Goal: Navigation & Orientation: Find specific page/section

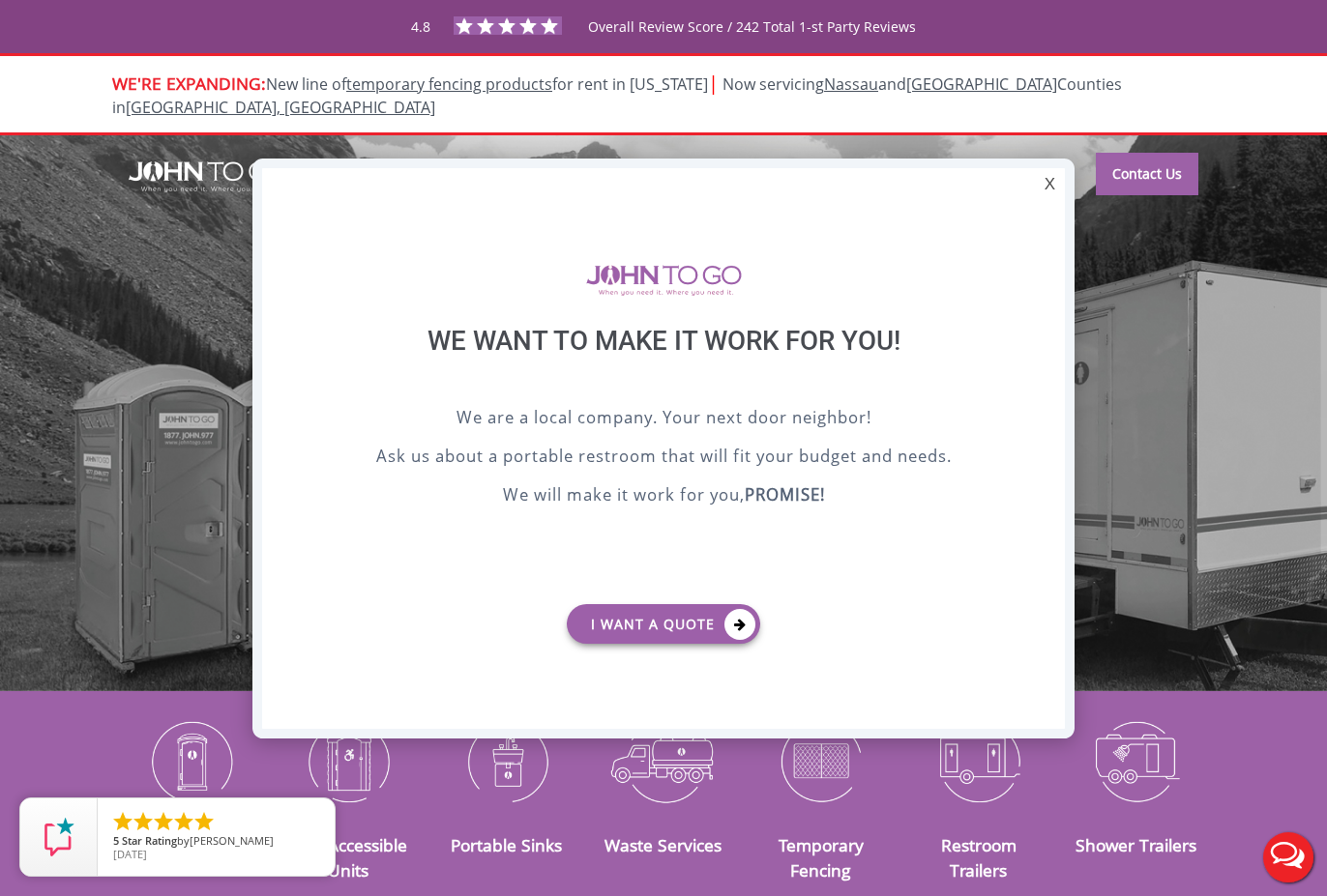
drag, startPoint x: 1046, startPoint y: 188, endPoint x: 1037, endPoint y: 181, distance: 11.4
click at [1046, 188] on div "X" at bounding box center [1050, 185] width 30 height 33
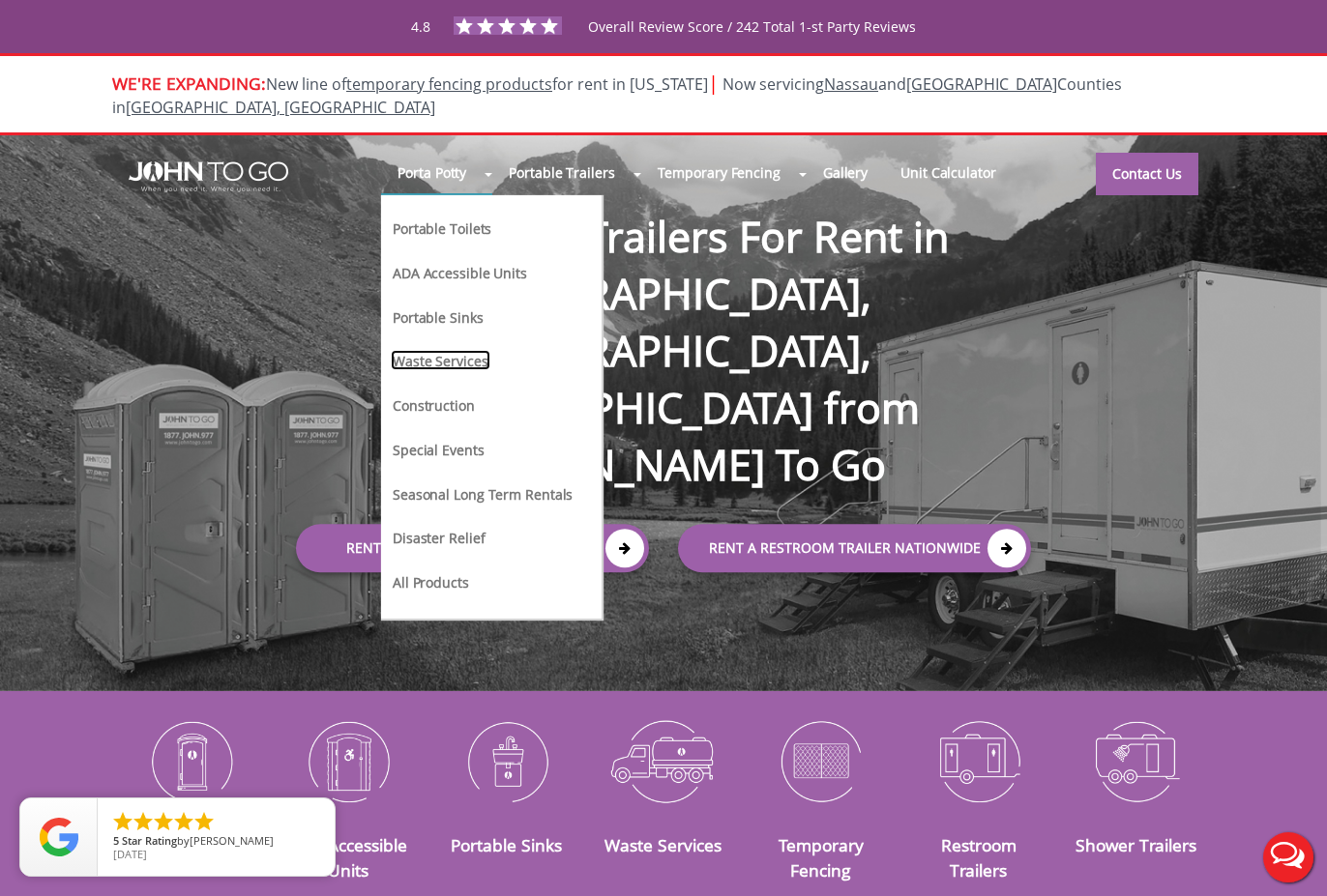
click at [465, 351] on link "Waste Services" at bounding box center [441, 360] width 100 height 21
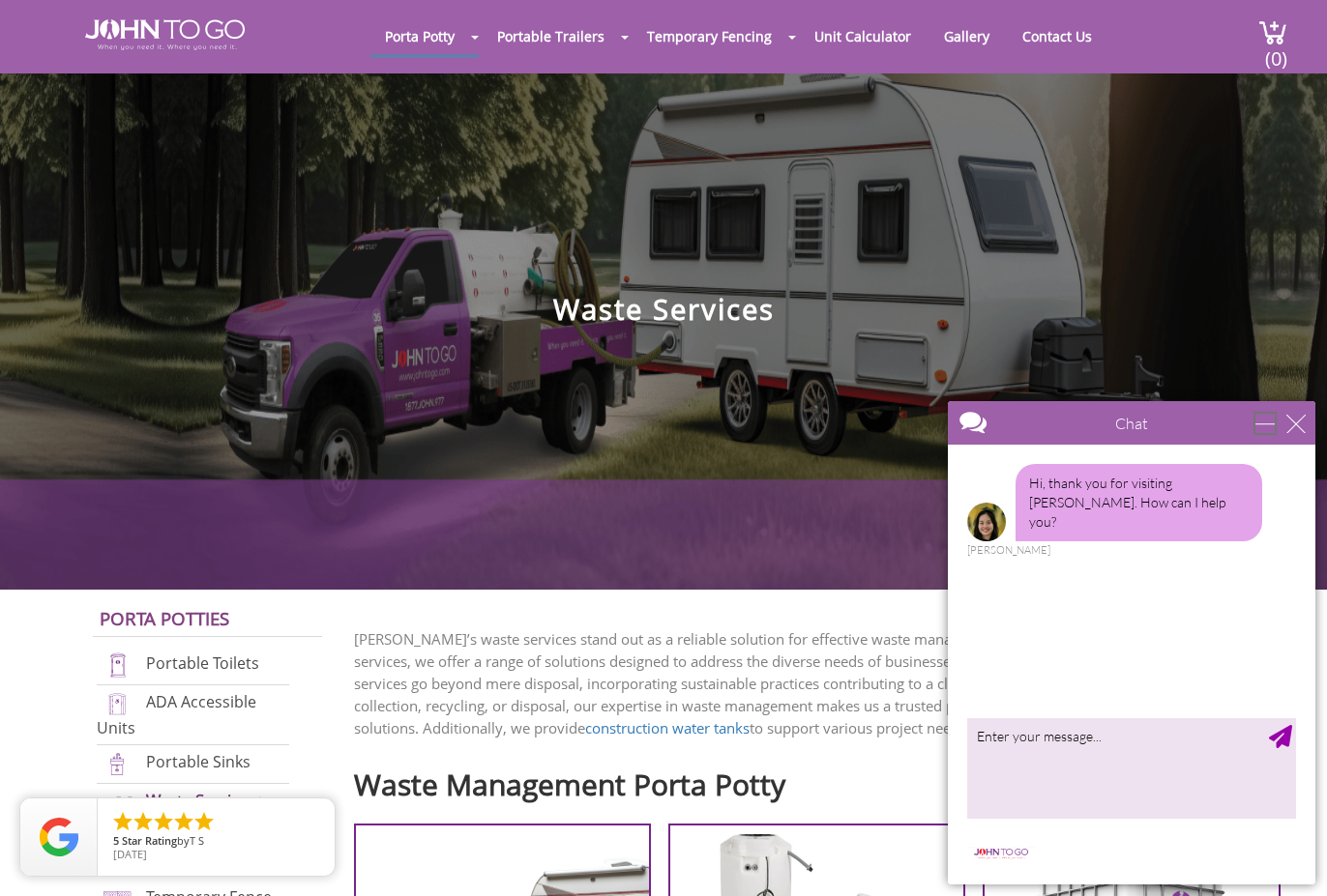
click at [1275, 422] on div "minimize" at bounding box center [1265, 424] width 20 height 20
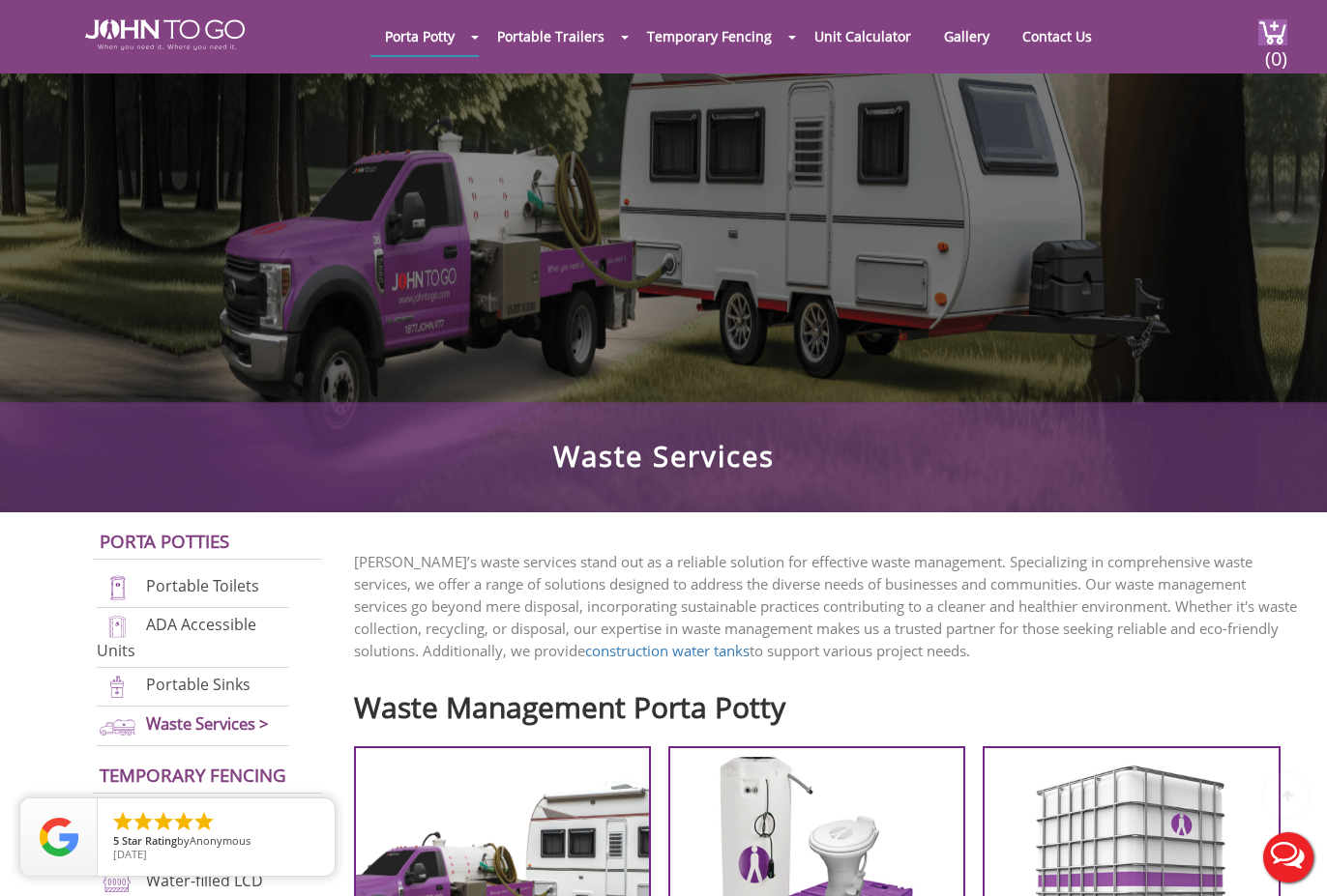
scroll to position [194, 0]
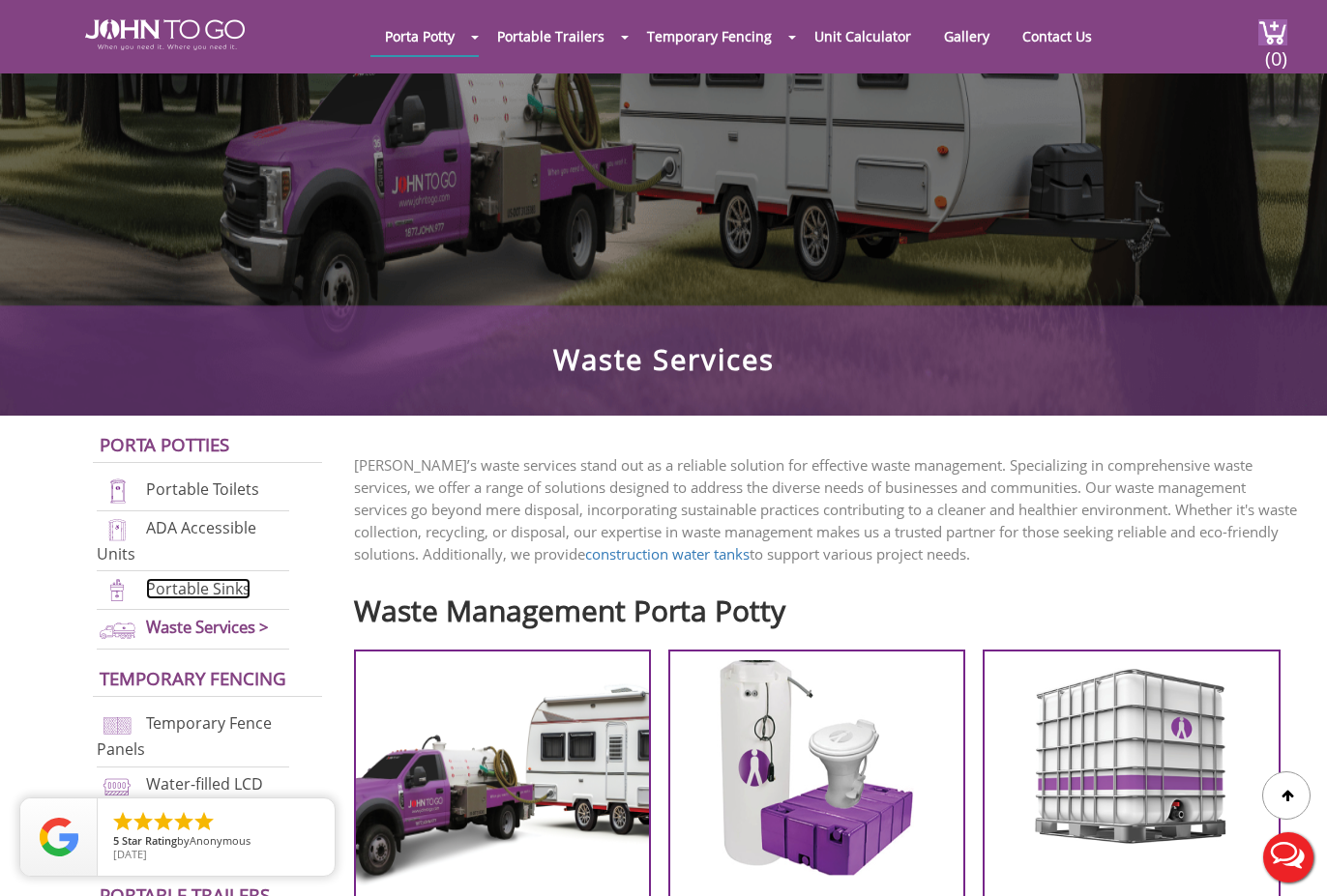
click at [206, 583] on link "Portable Sinks" at bounding box center [198, 589] width 105 height 22
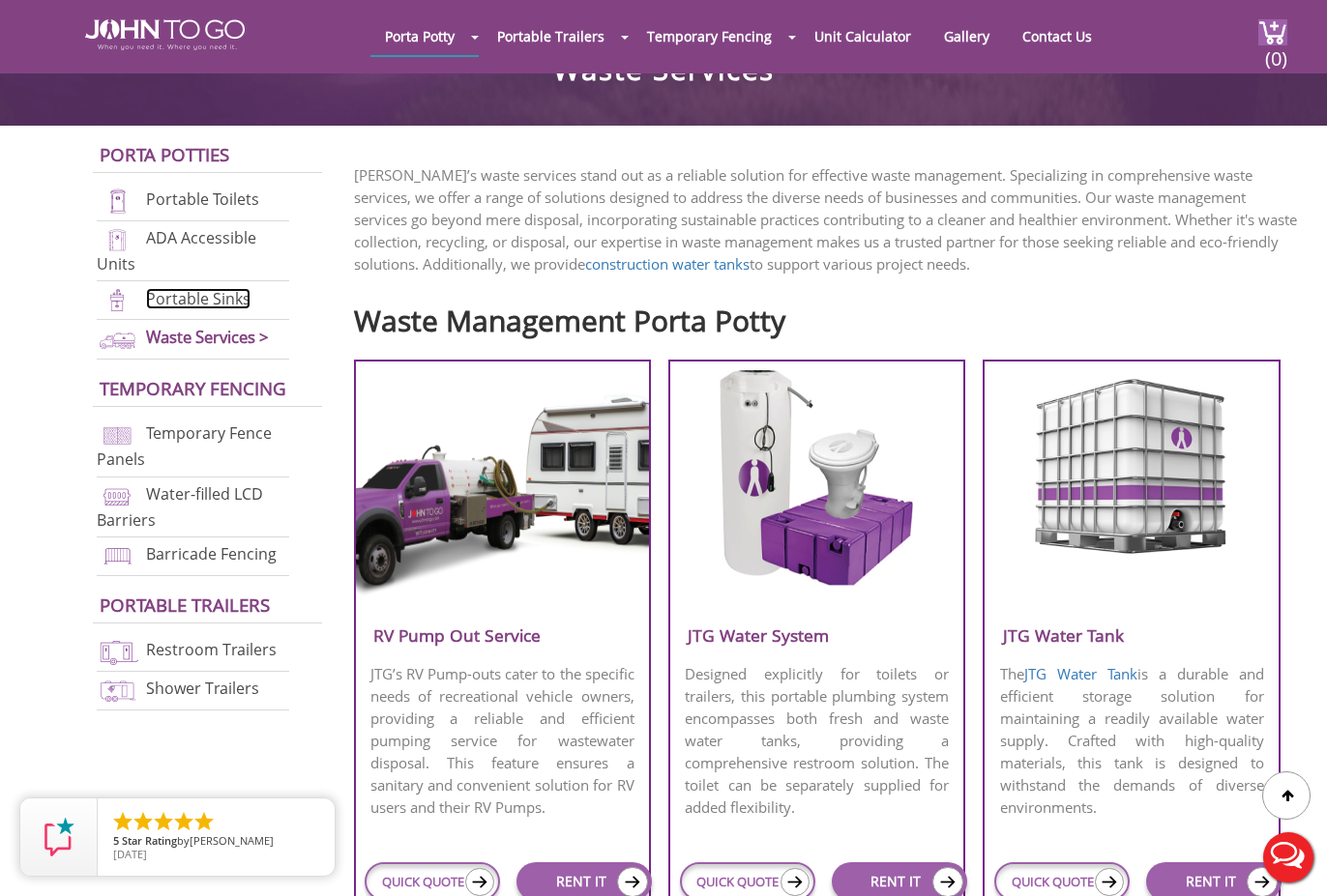
scroll to position [97, 0]
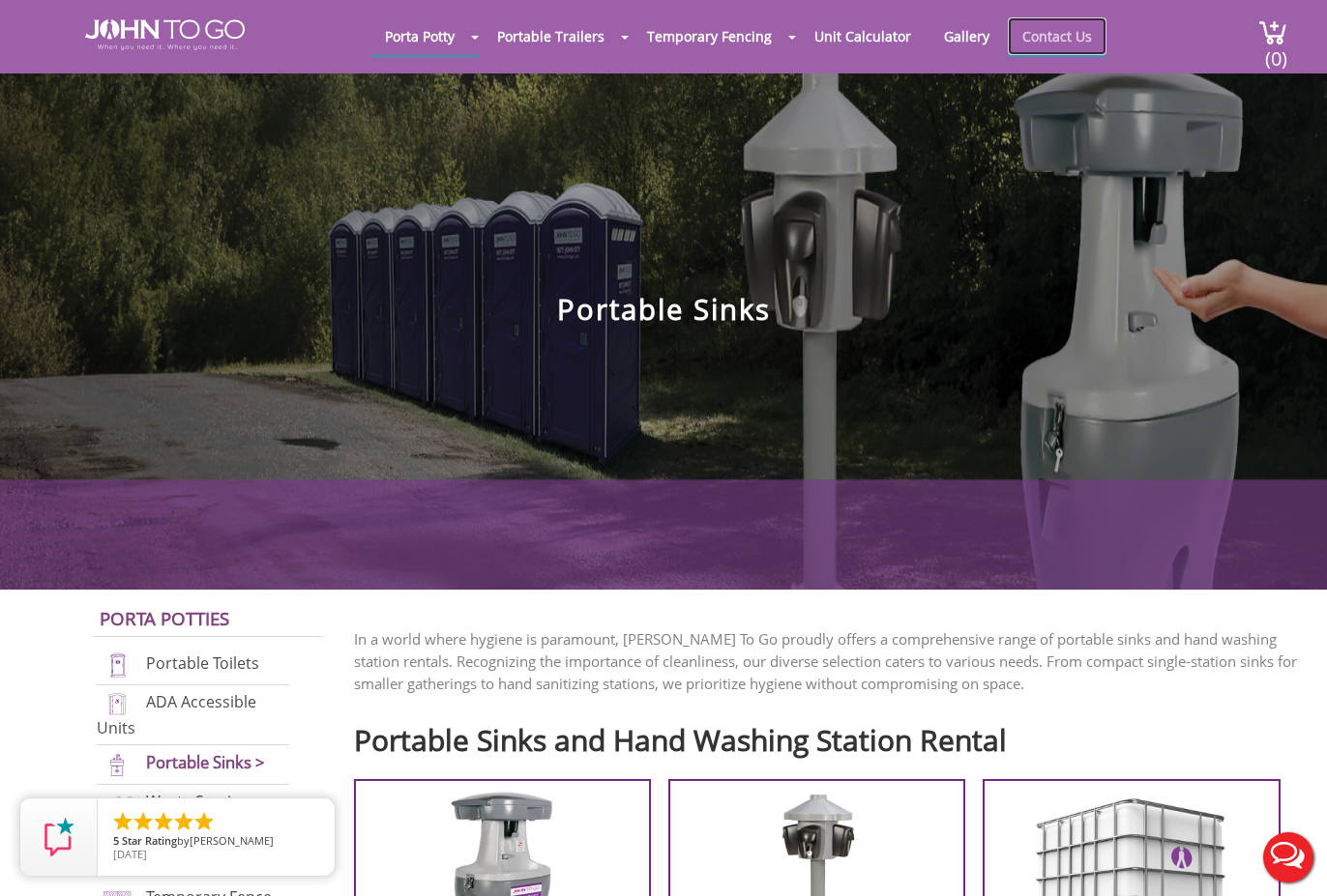
click at [1038, 33] on link "Contact Us" at bounding box center [1057, 36] width 99 height 38
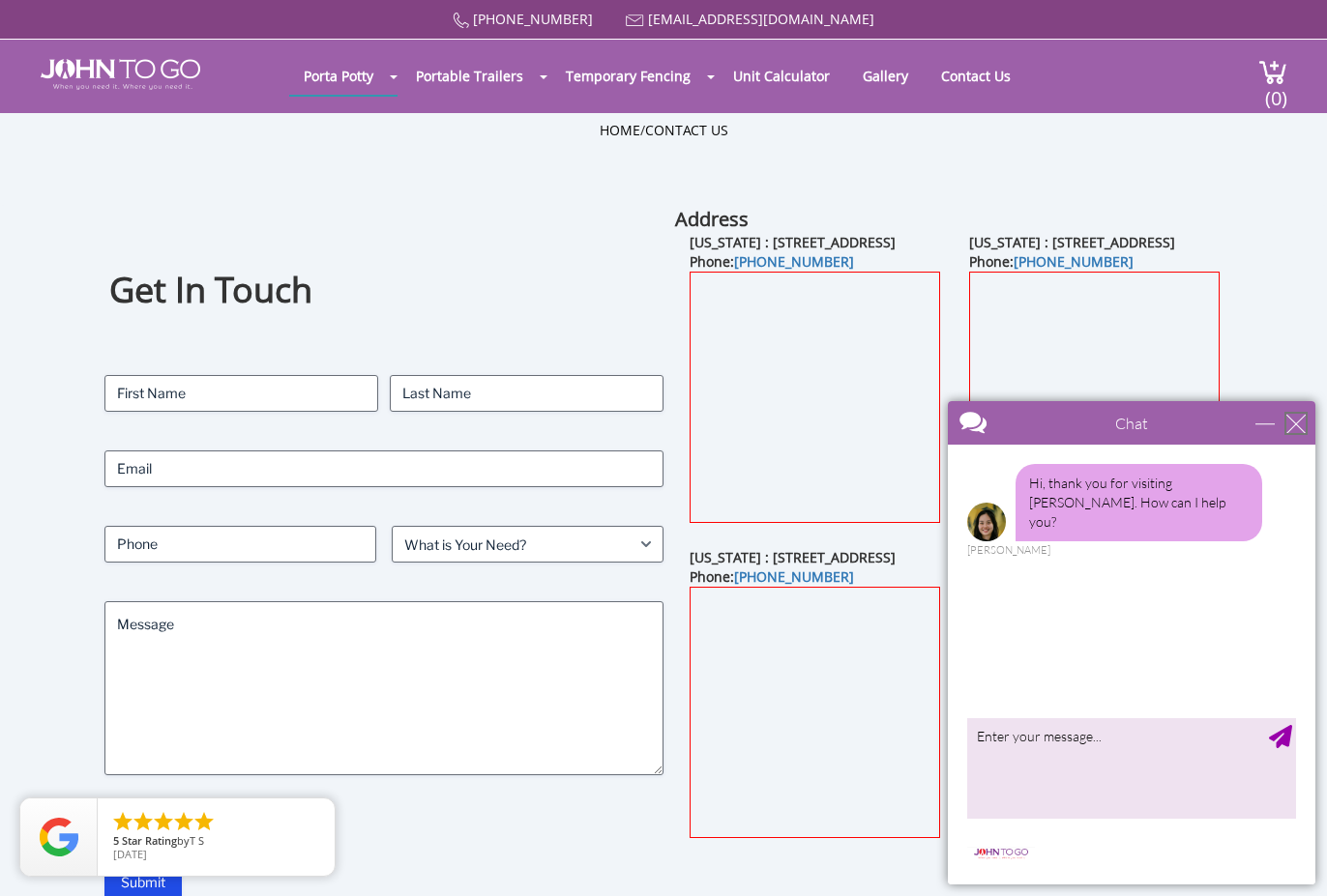
click at [1303, 426] on div "close" at bounding box center [1296, 424] width 20 height 20
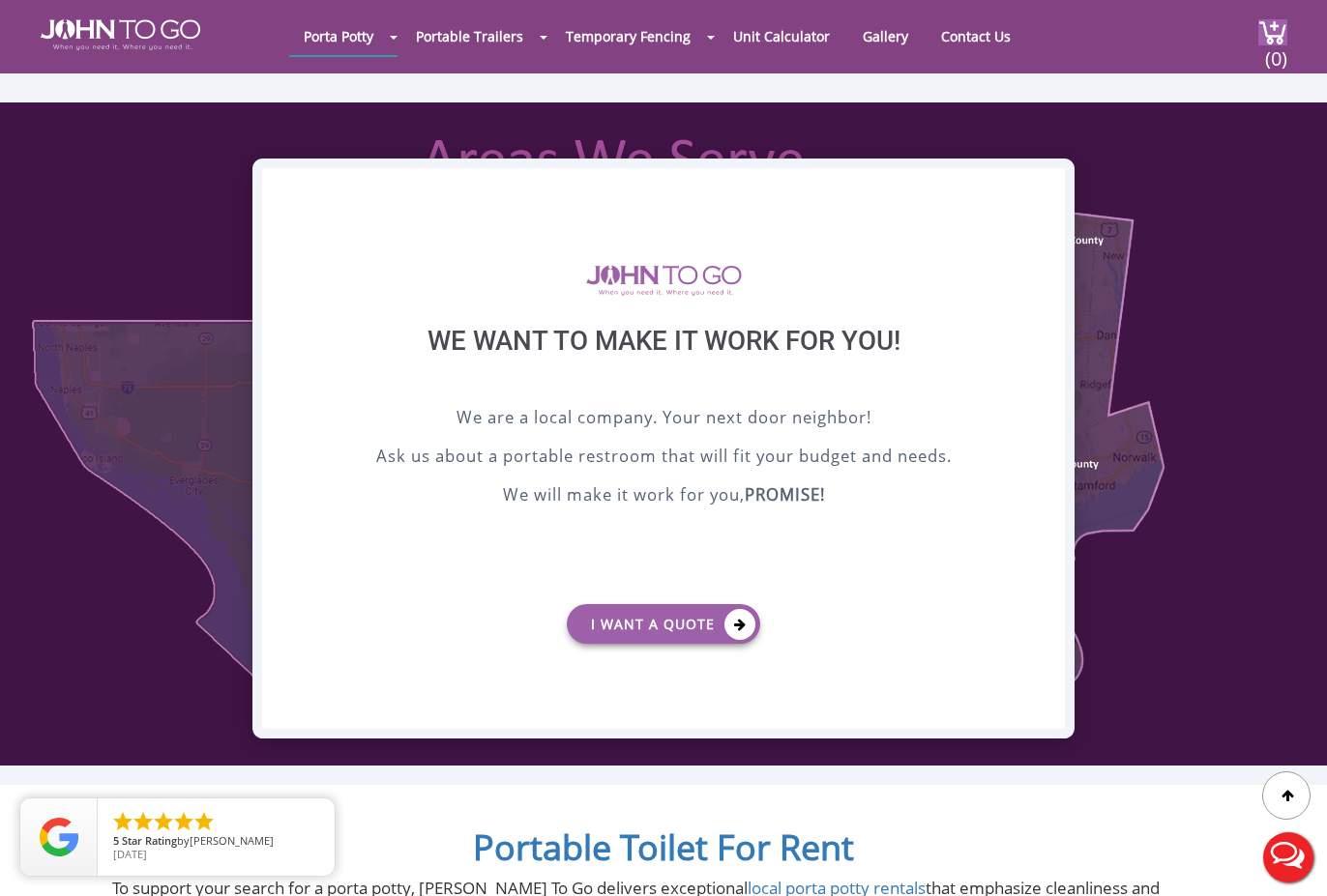
click at [1048, 190] on div "X" at bounding box center [1050, 185] width 30 height 33
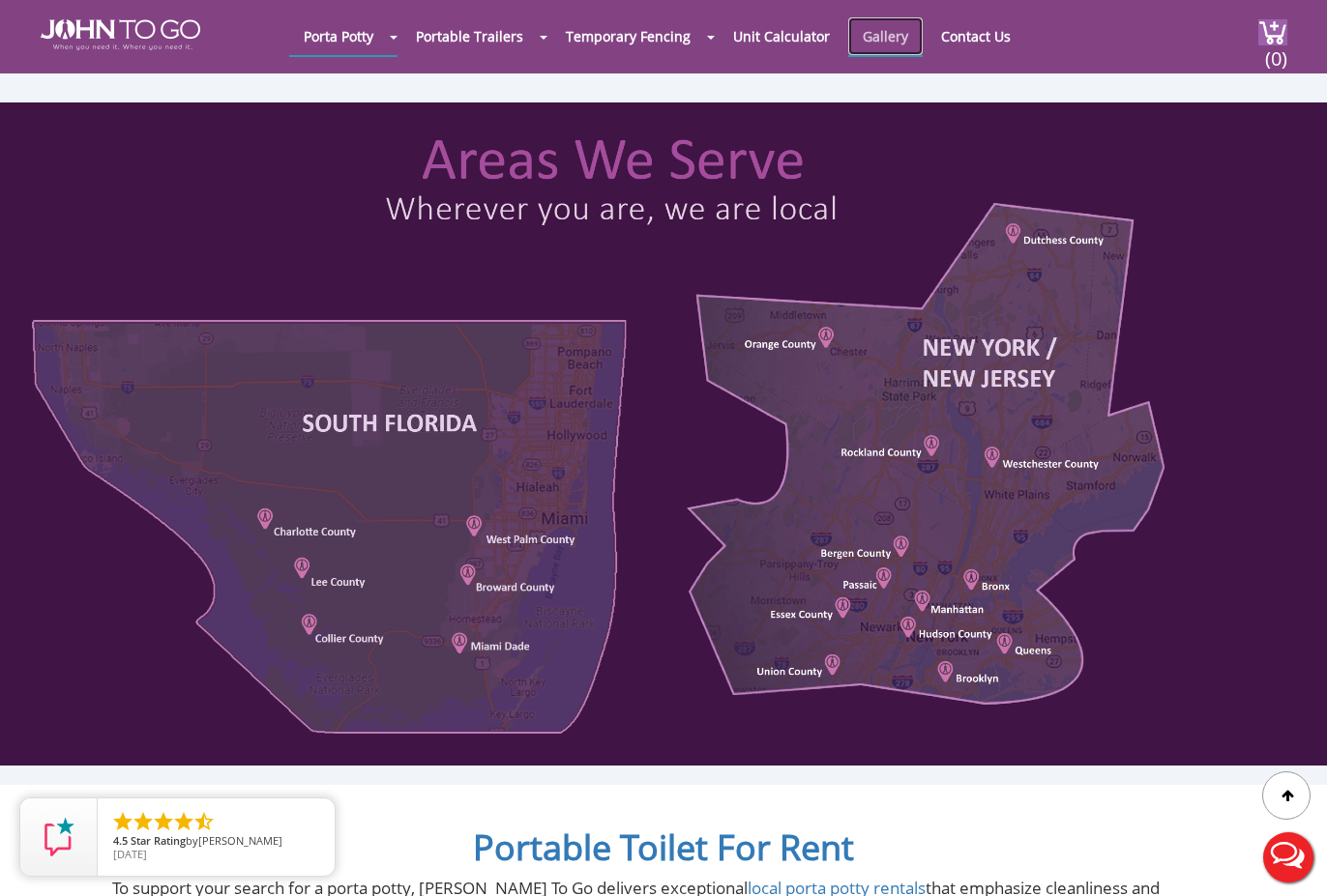
click at [877, 36] on link "Gallery" at bounding box center [885, 36] width 74 height 38
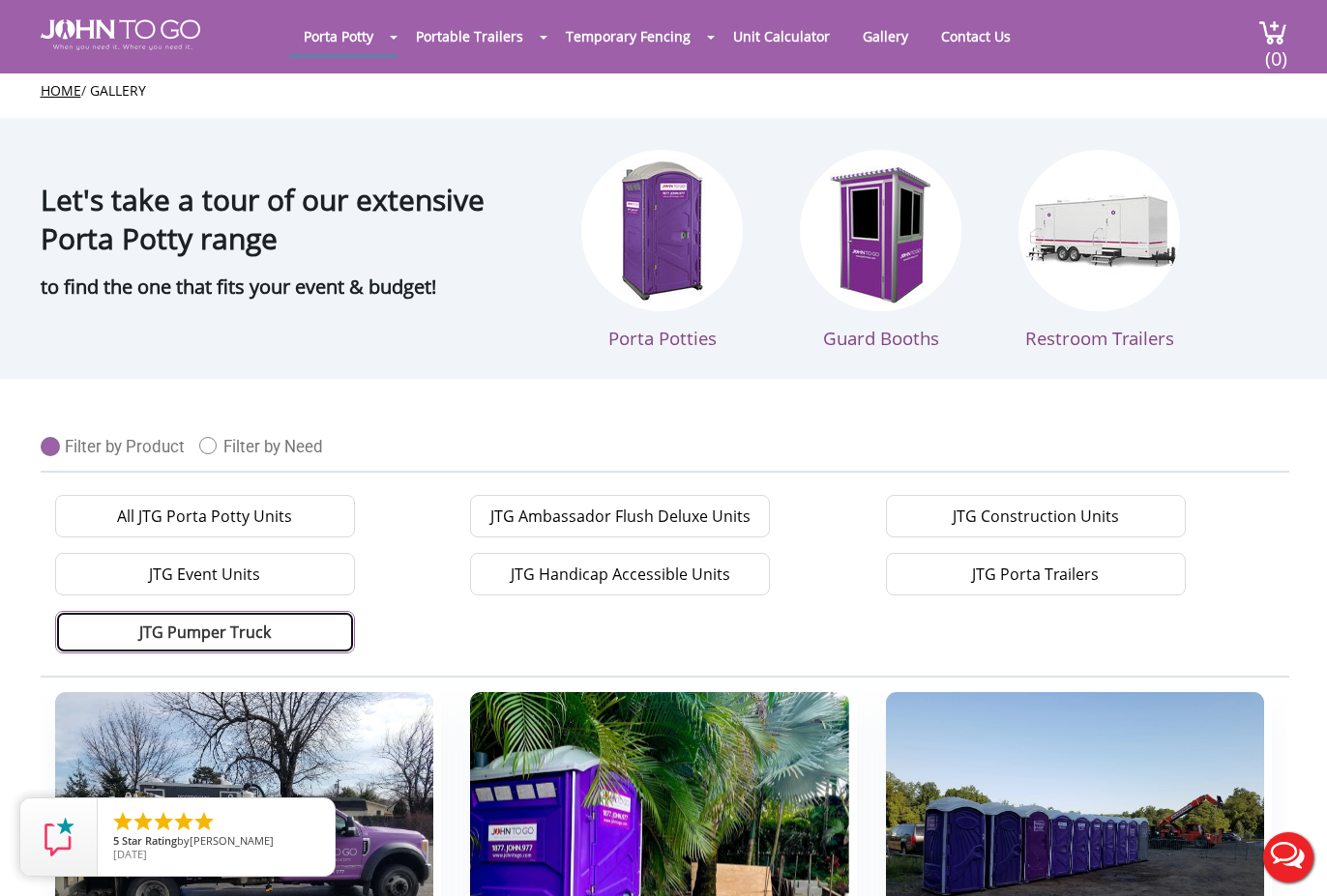
click at [283, 625] on link "JTG Pumper Truck" at bounding box center [205, 632] width 300 height 42
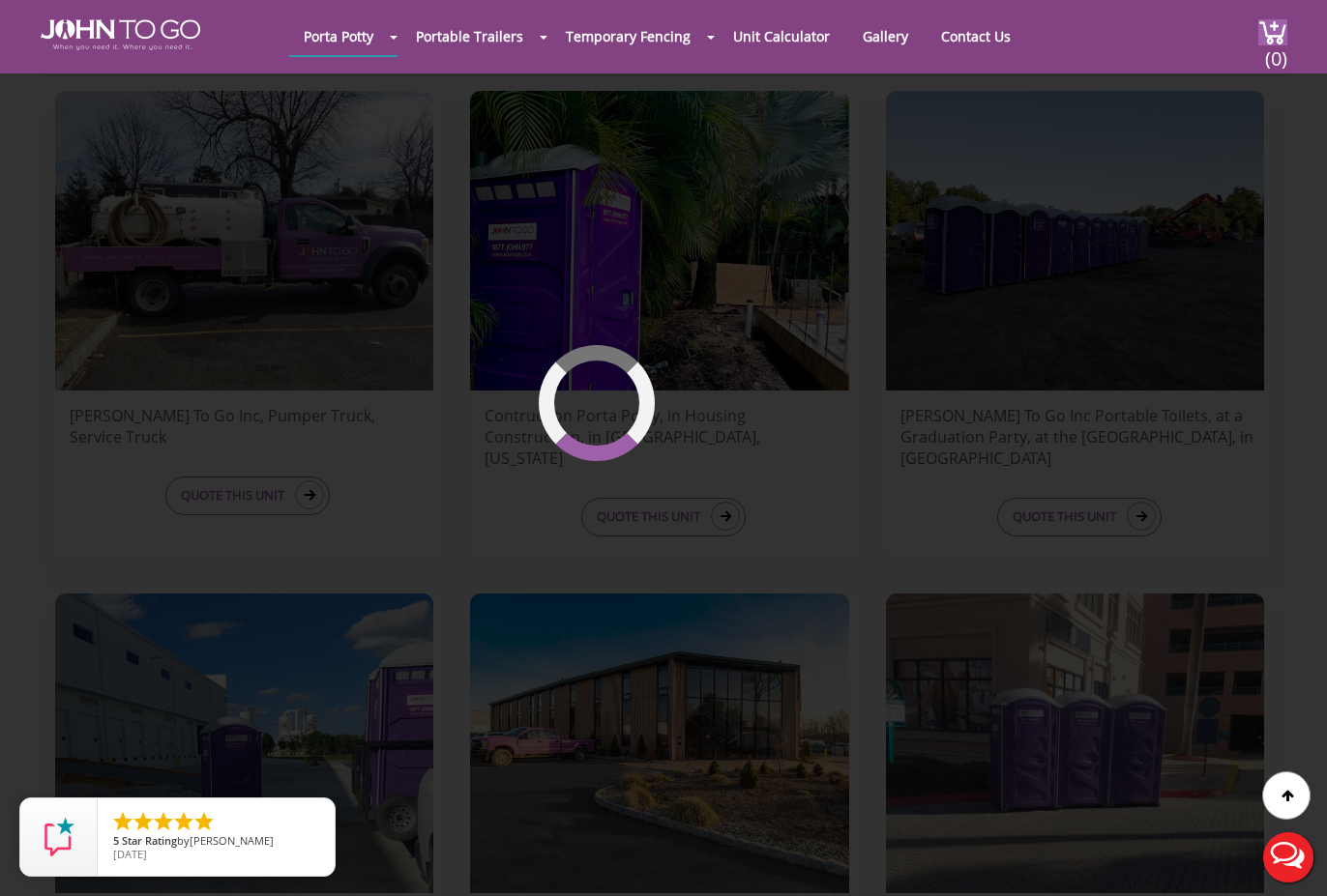
scroll to position [538, 0]
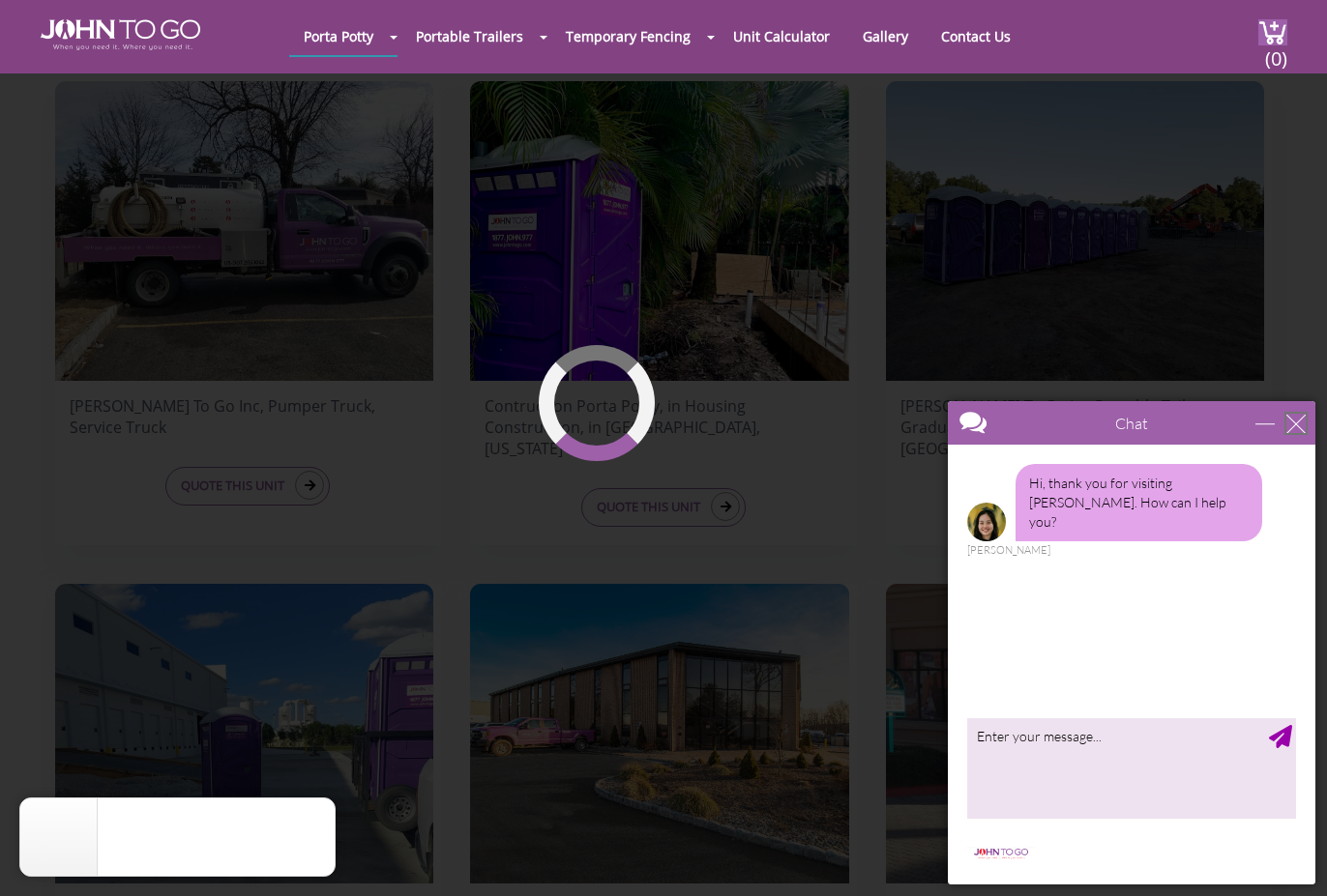
click at [1302, 424] on div "close" at bounding box center [1296, 424] width 20 height 20
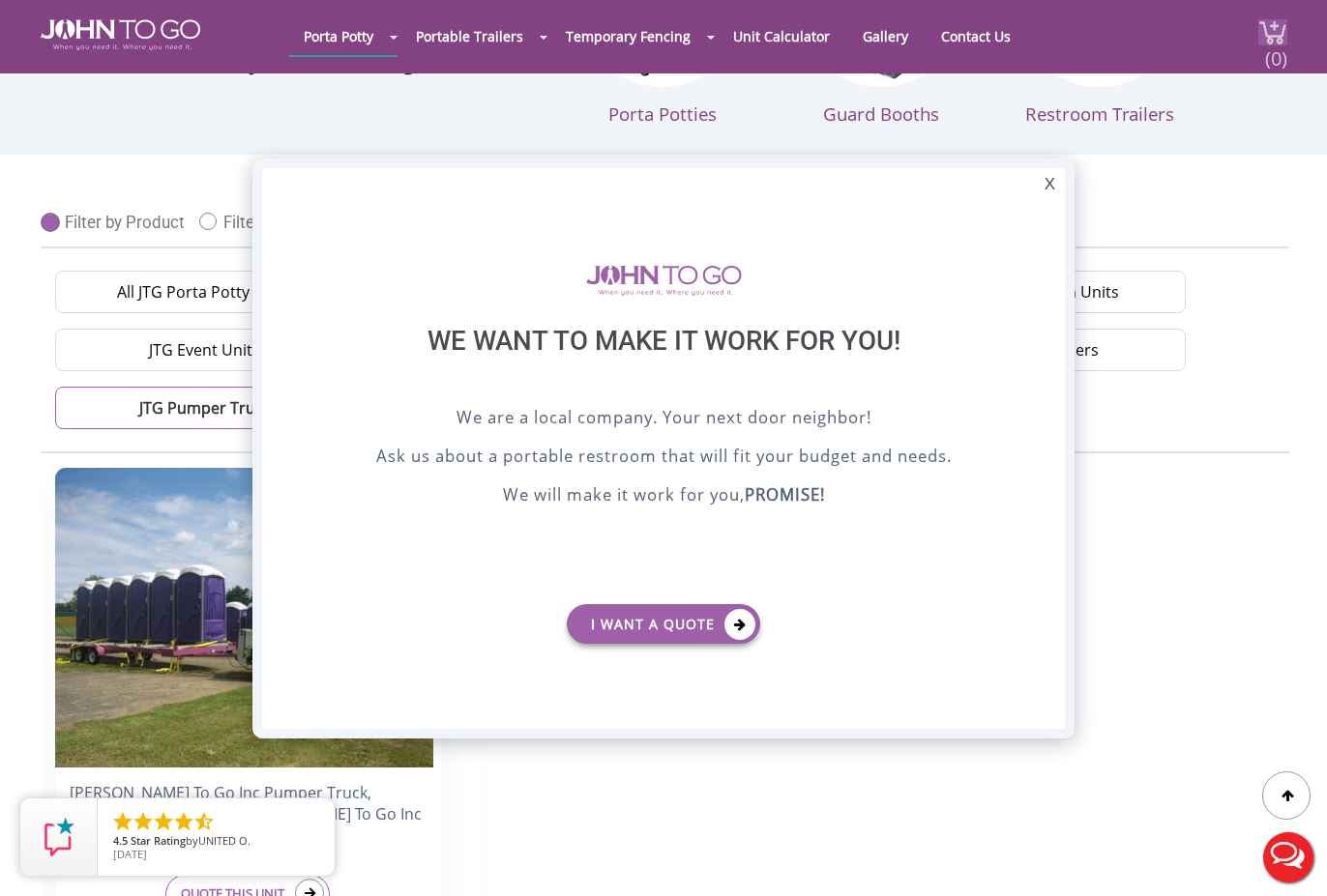
scroll to position [0, 0]
click at [1045, 185] on div "X" at bounding box center [1050, 185] width 30 height 33
